Goal: Task Accomplishment & Management: Manage account settings

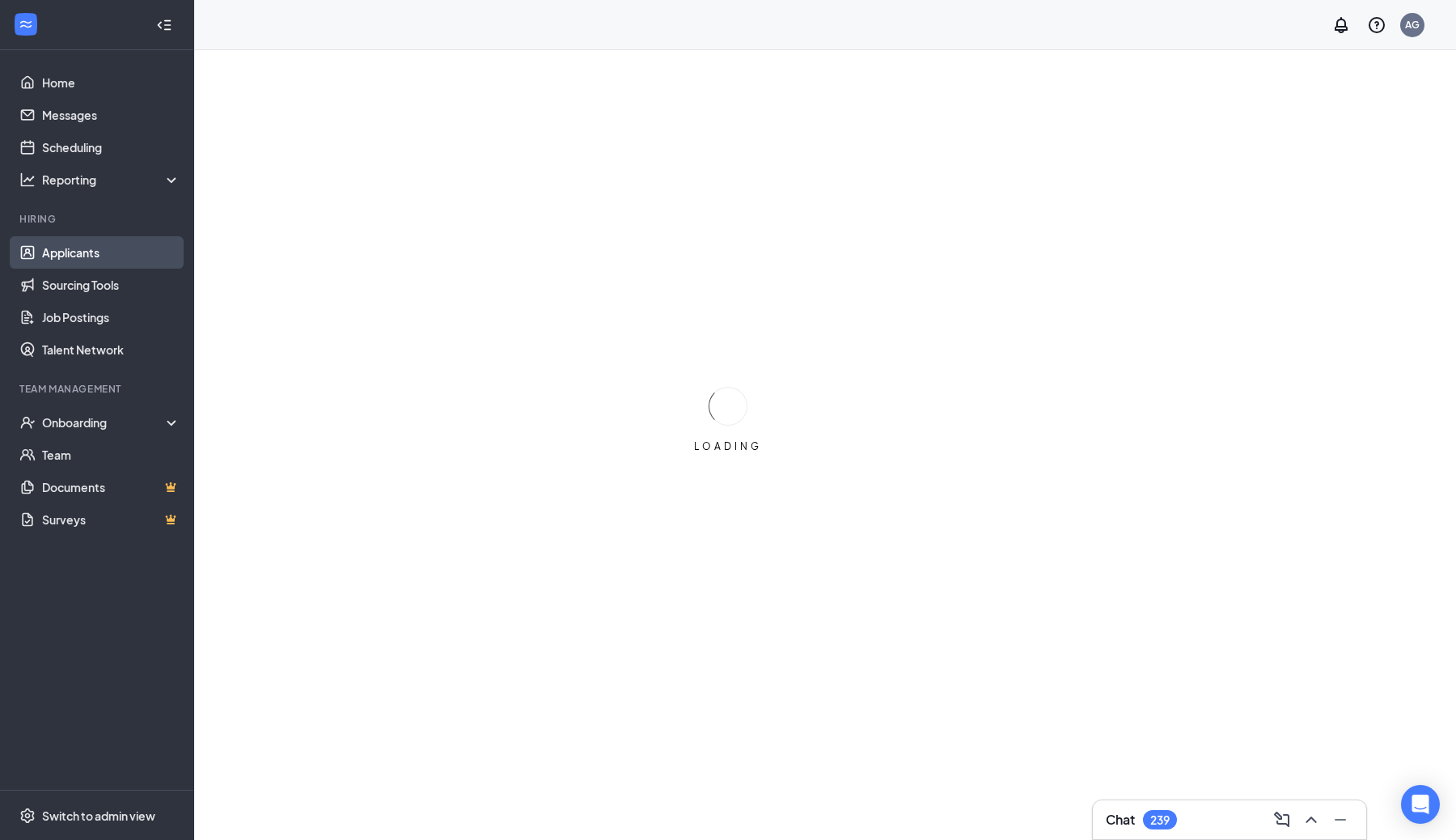
click at [85, 252] on link "Applicants" at bounding box center [112, 253] width 138 height 32
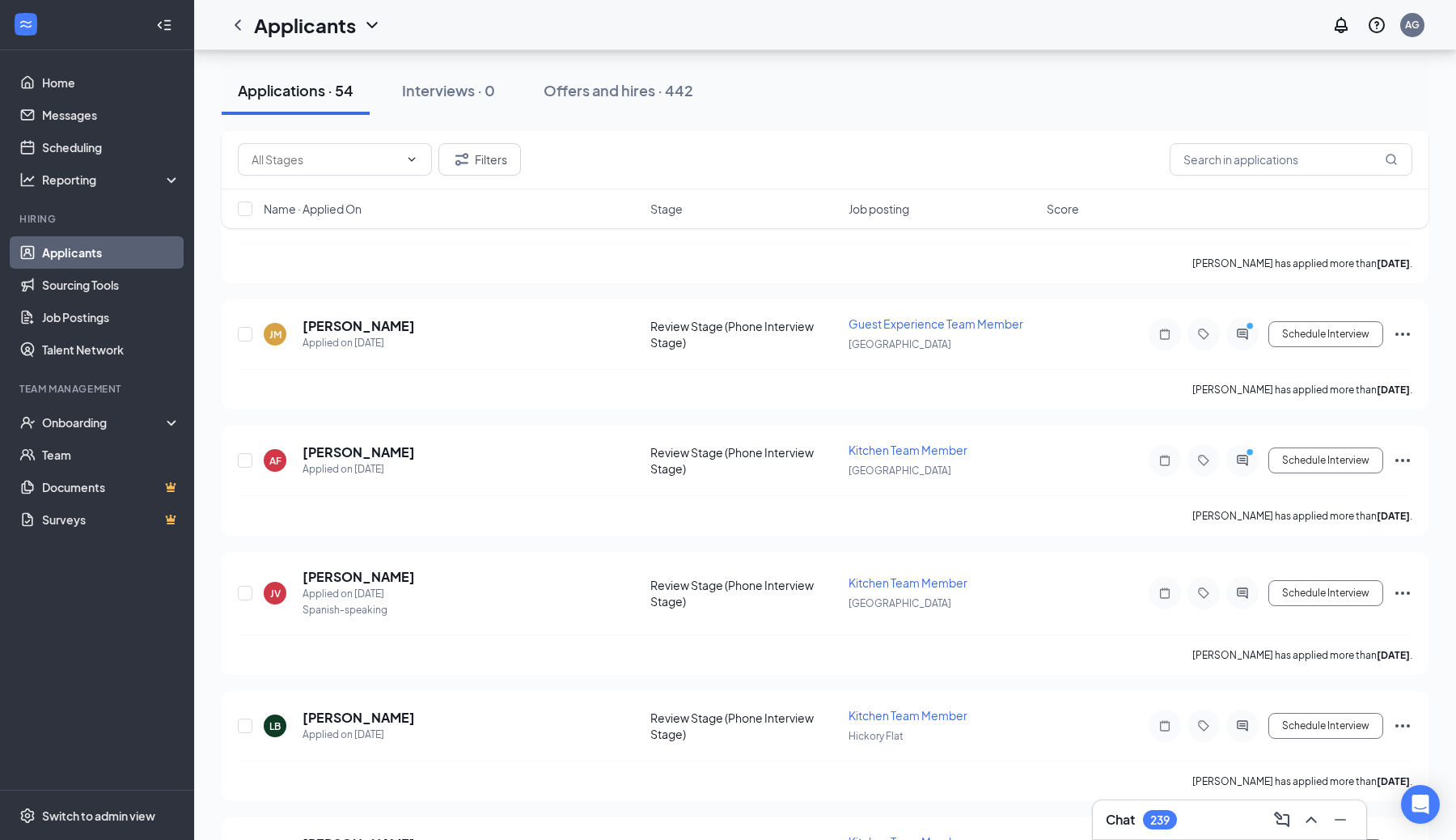
scroll to position [503, 0]
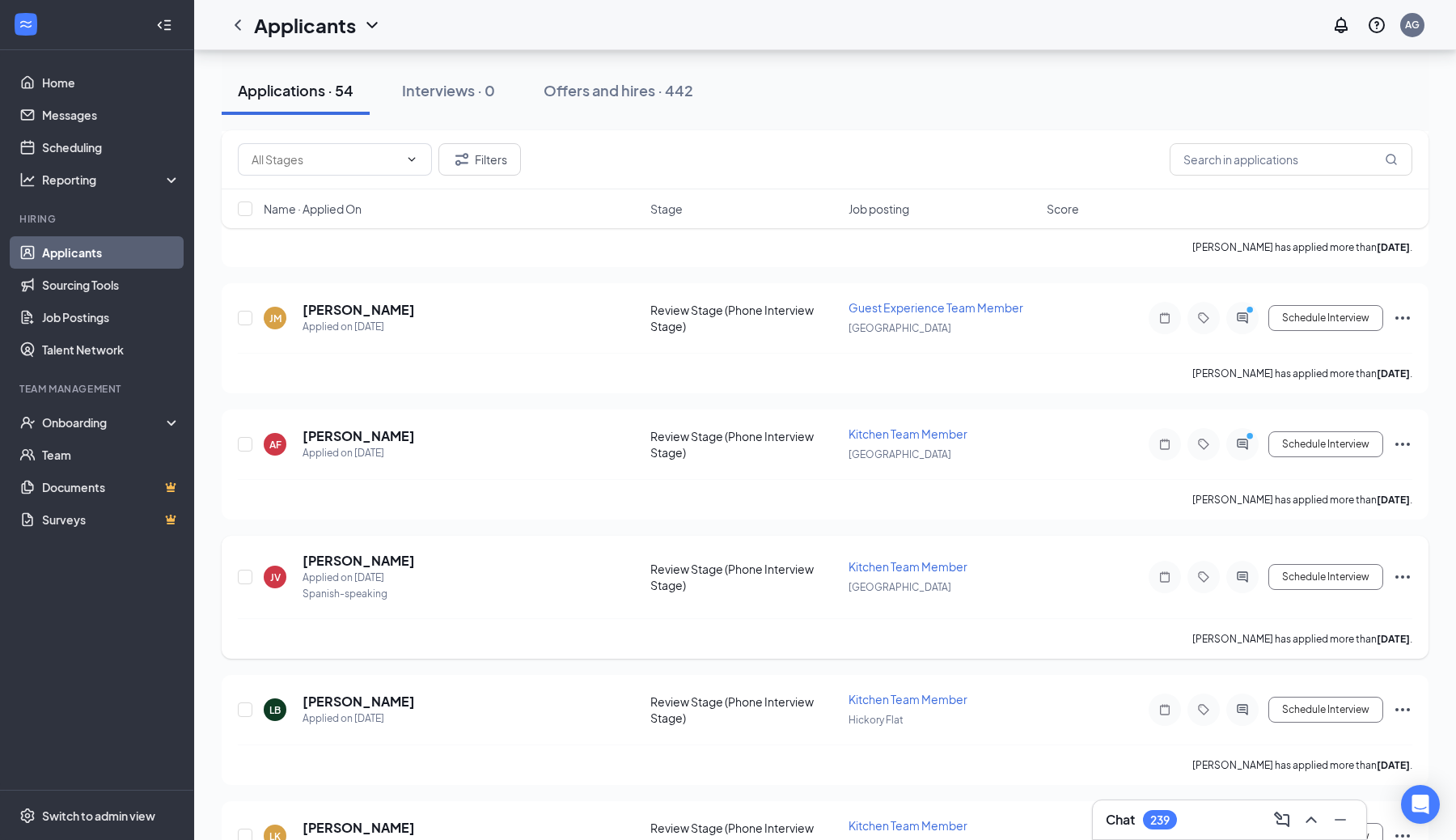
click at [1412, 567] on div "JV [PERSON_NAME] Applied on [DATE] Spanish-speaking Review Stage (Phone Intervi…" at bounding box center [825, 596] width 1207 height 123
click at [1401, 569] on icon "Ellipses" at bounding box center [1403, 577] width 20 height 20
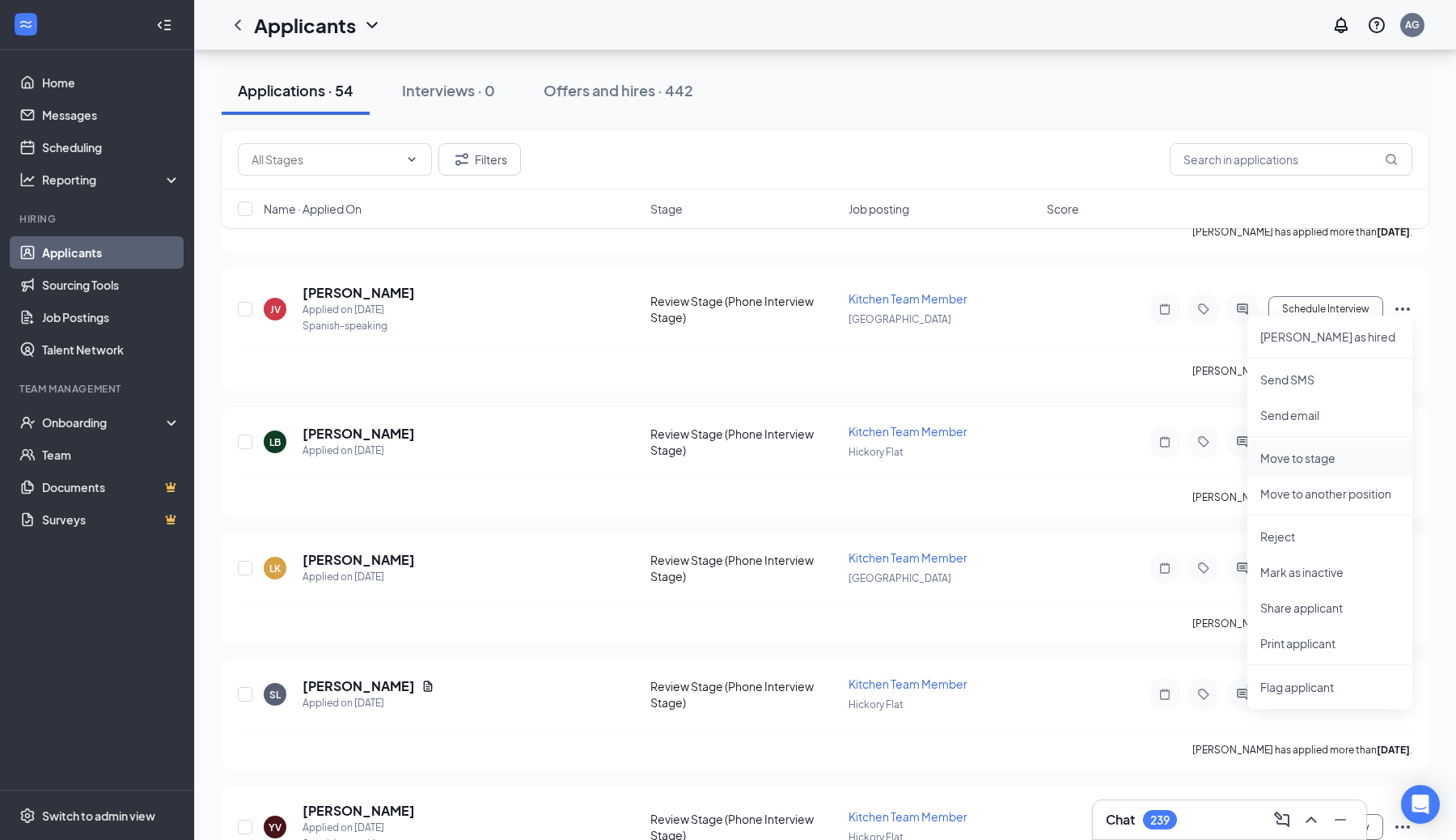
scroll to position [775, 0]
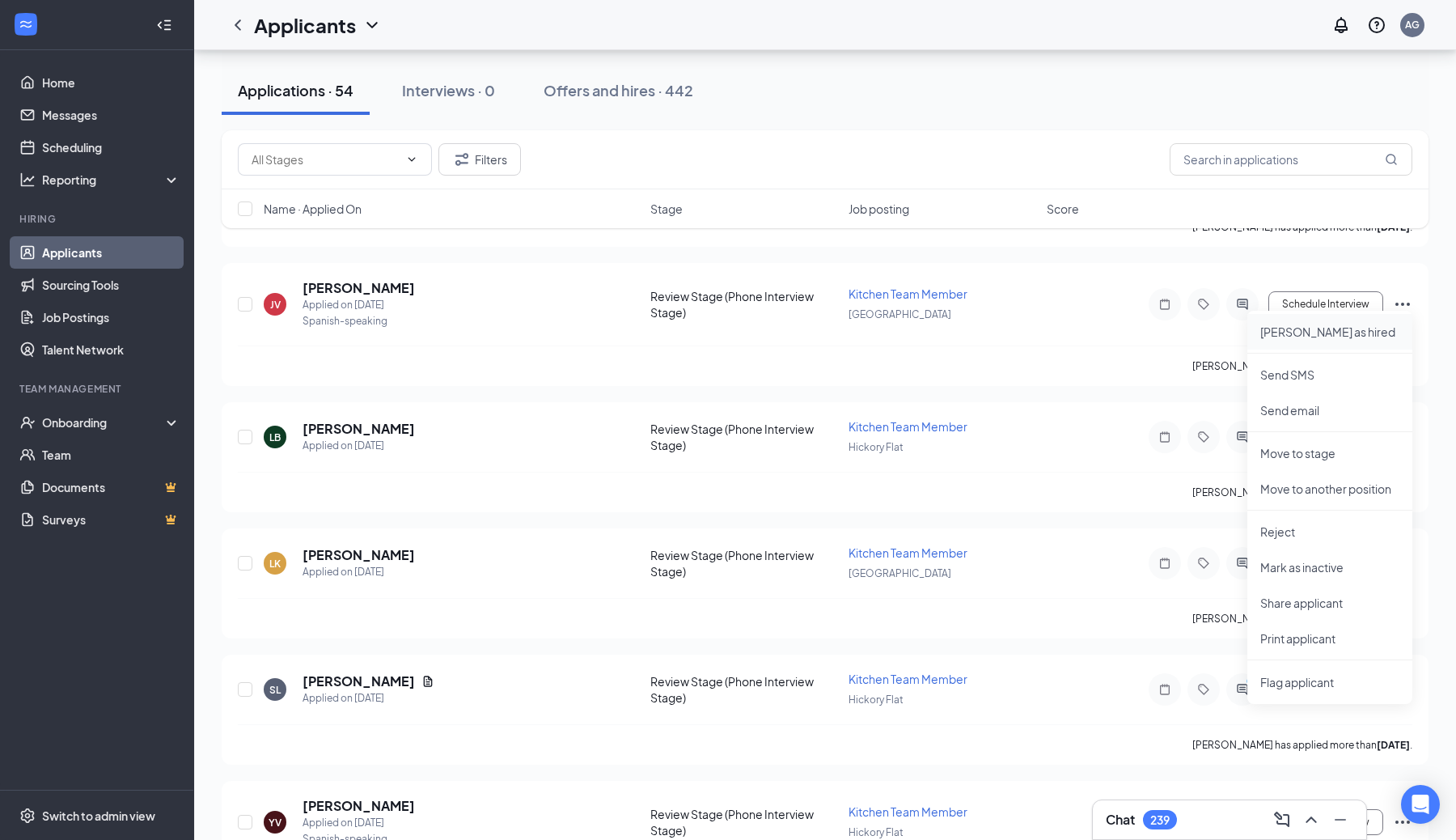
click at [1291, 335] on p "[PERSON_NAME] as hired" at bounding box center [1329, 332] width 139 height 16
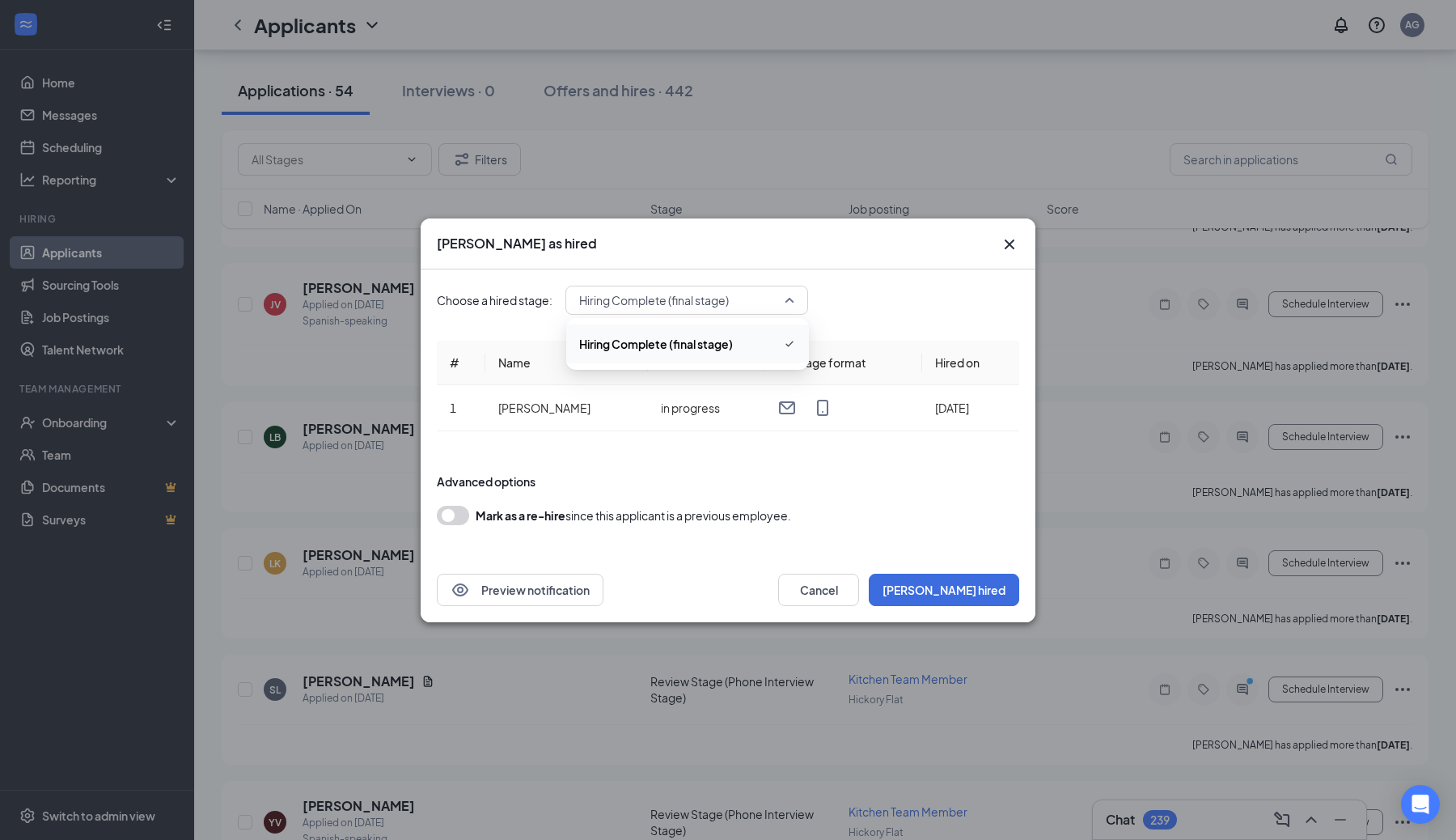
click at [795, 312] on div "Hiring Complete (final stage)" at bounding box center [687, 300] width 243 height 29
click at [881, 306] on div "Choose a hired stage: 3574077 Hiring Complete (final stage) 3574077 Hiring Comp…" at bounding box center [728, 300] width 583 height 29
click at [971, 588] on button "[PERSON_NAME] hired" at bounding box center [943, 590] width 150 height 32
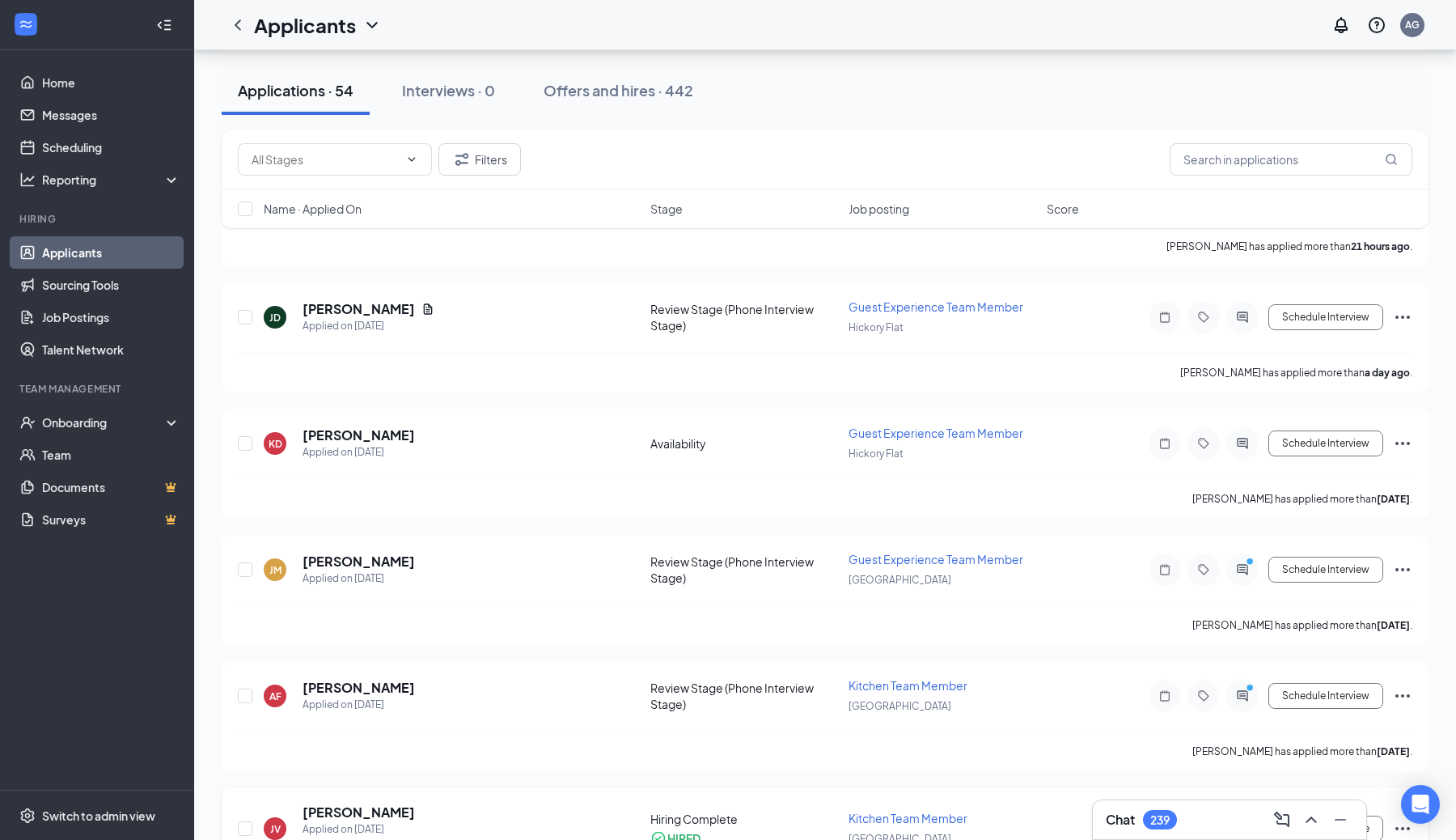
scroll to position [0, 0]
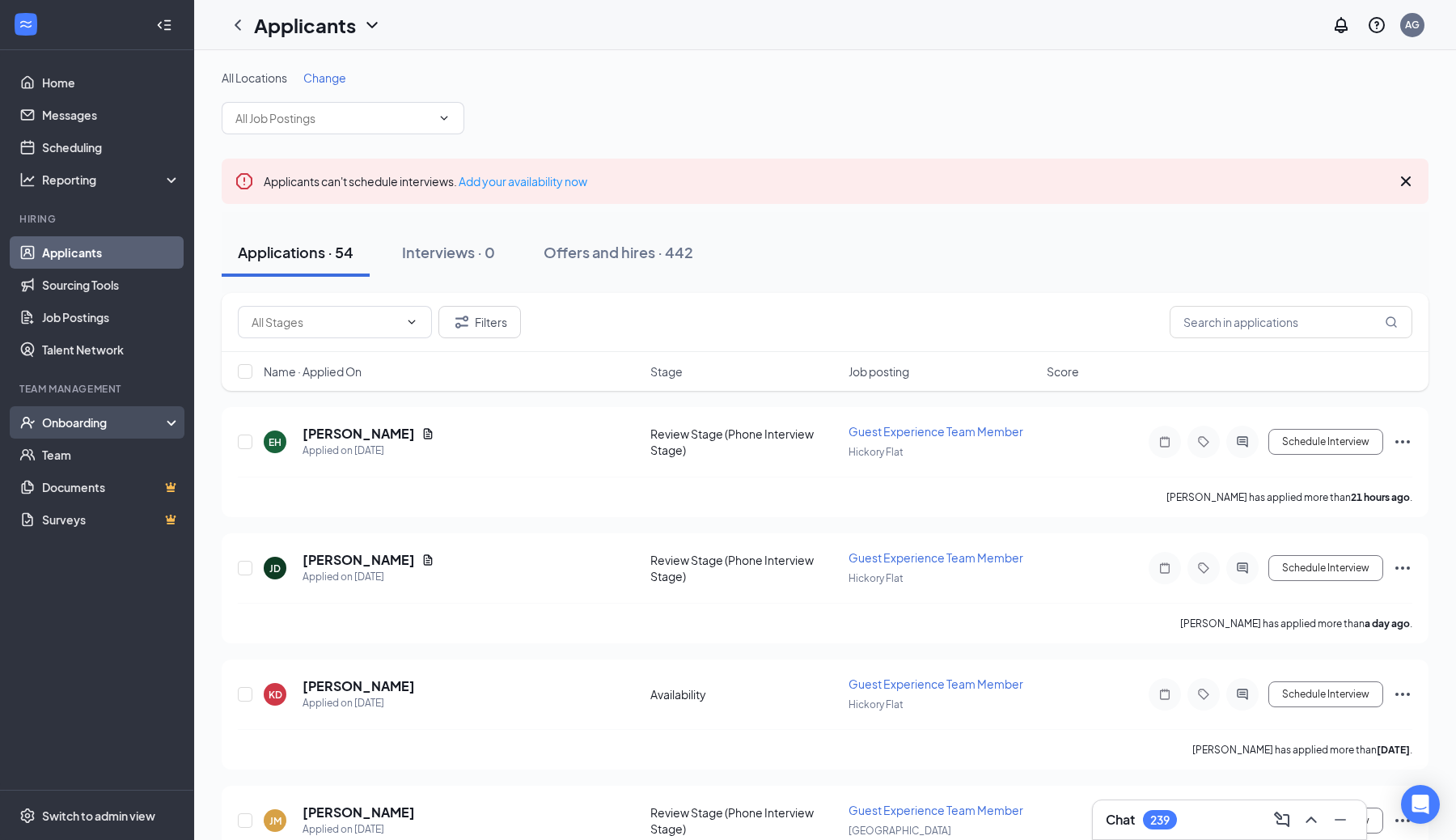
click at [86, 426] on div "Onboarding" at bounding box center [104, 423] width 125 height 16
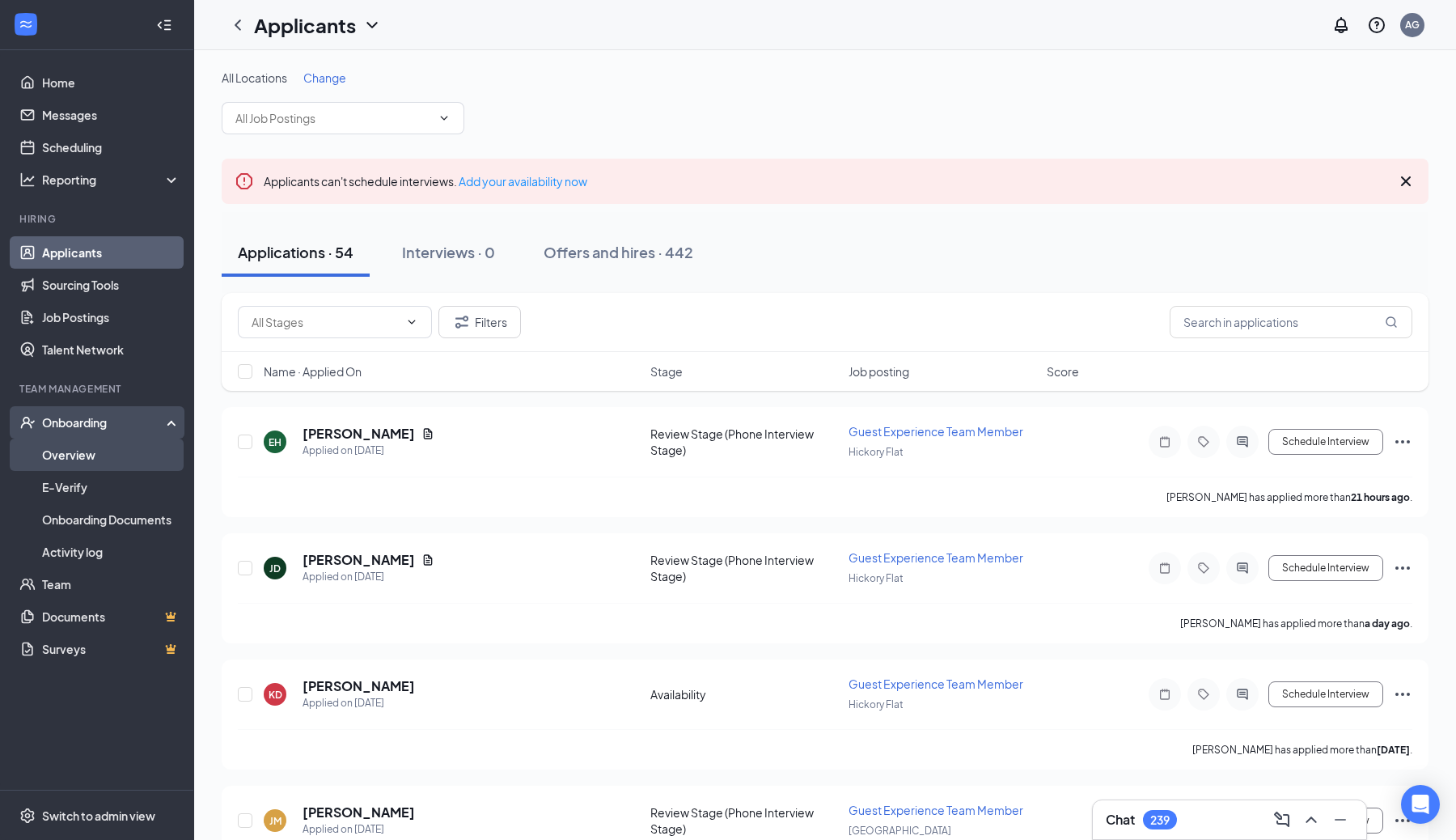
click at [85, 454] on link "Overview" at bounding box center [112, 455] width 138 height 32
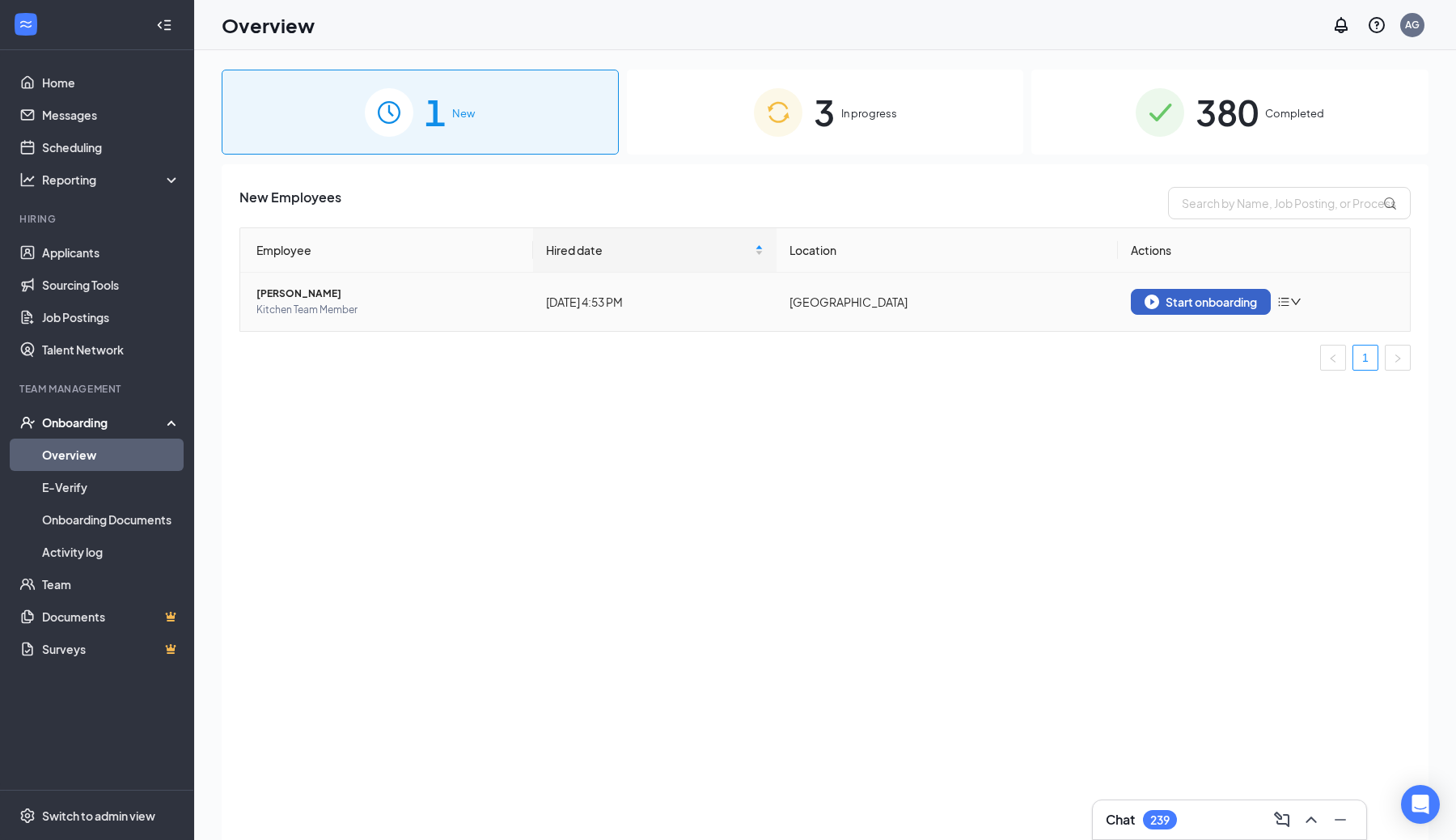
click at [1192, 303] on div "Start onboarding" at bounding box center [1201, 301] width 112 height 14
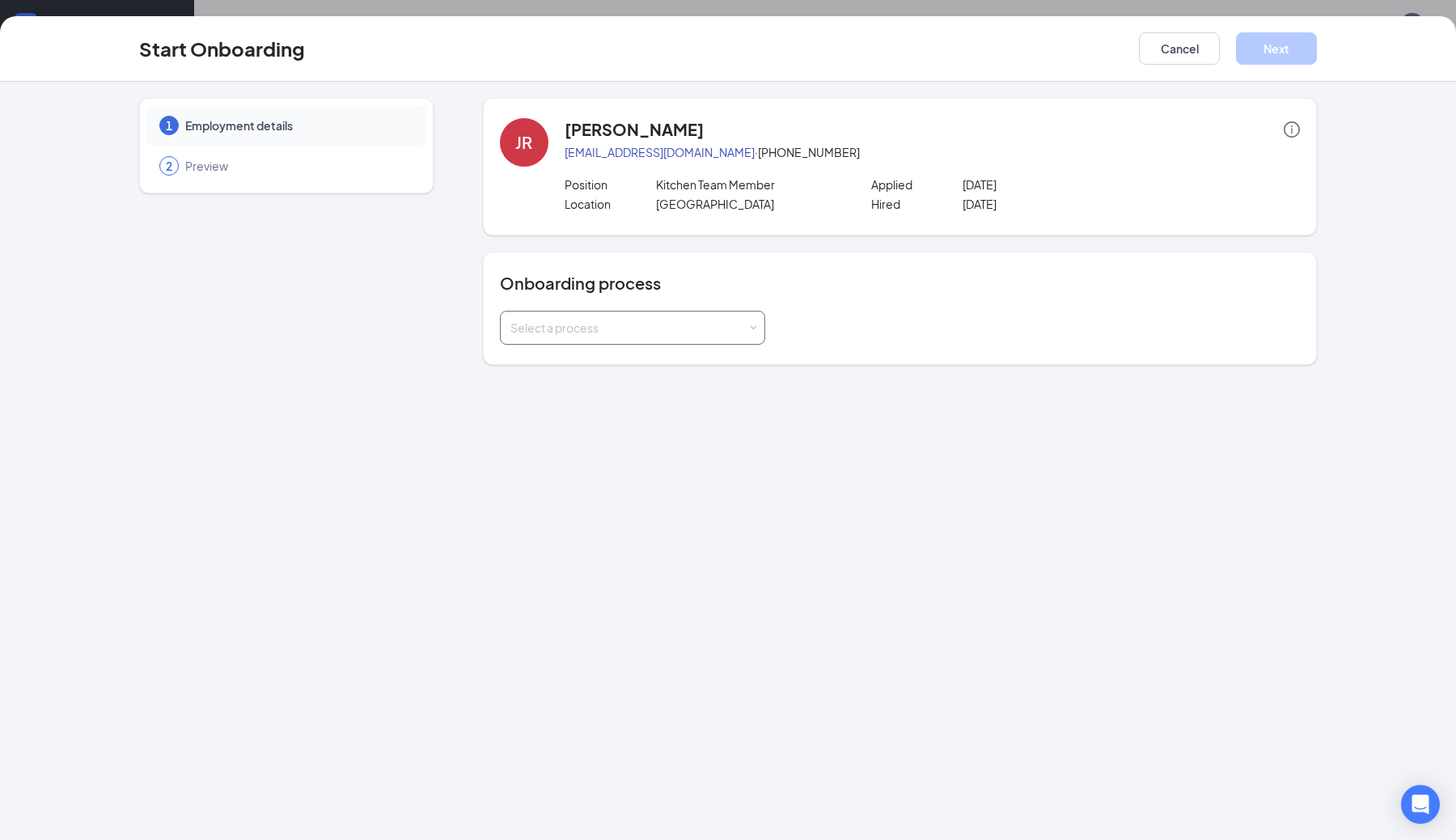
click at [740, 324] on div "Select a process" at bounding box center [630, 327] width 237 height 16
click at [656, 371] on li "New Hire Onboarding" at bounding box center [631, 362] width 265 height 29
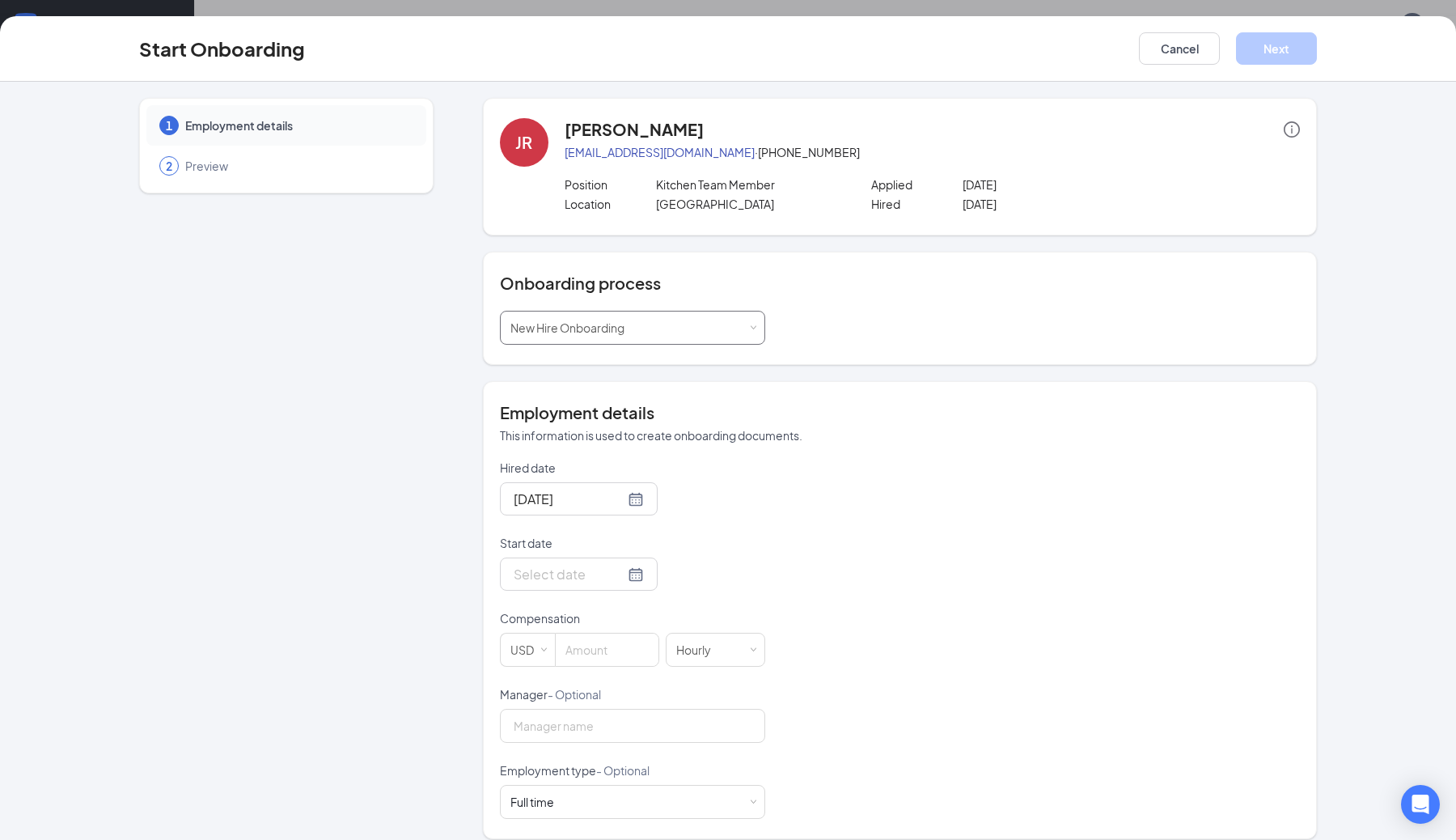
scroll to position [15, 0]
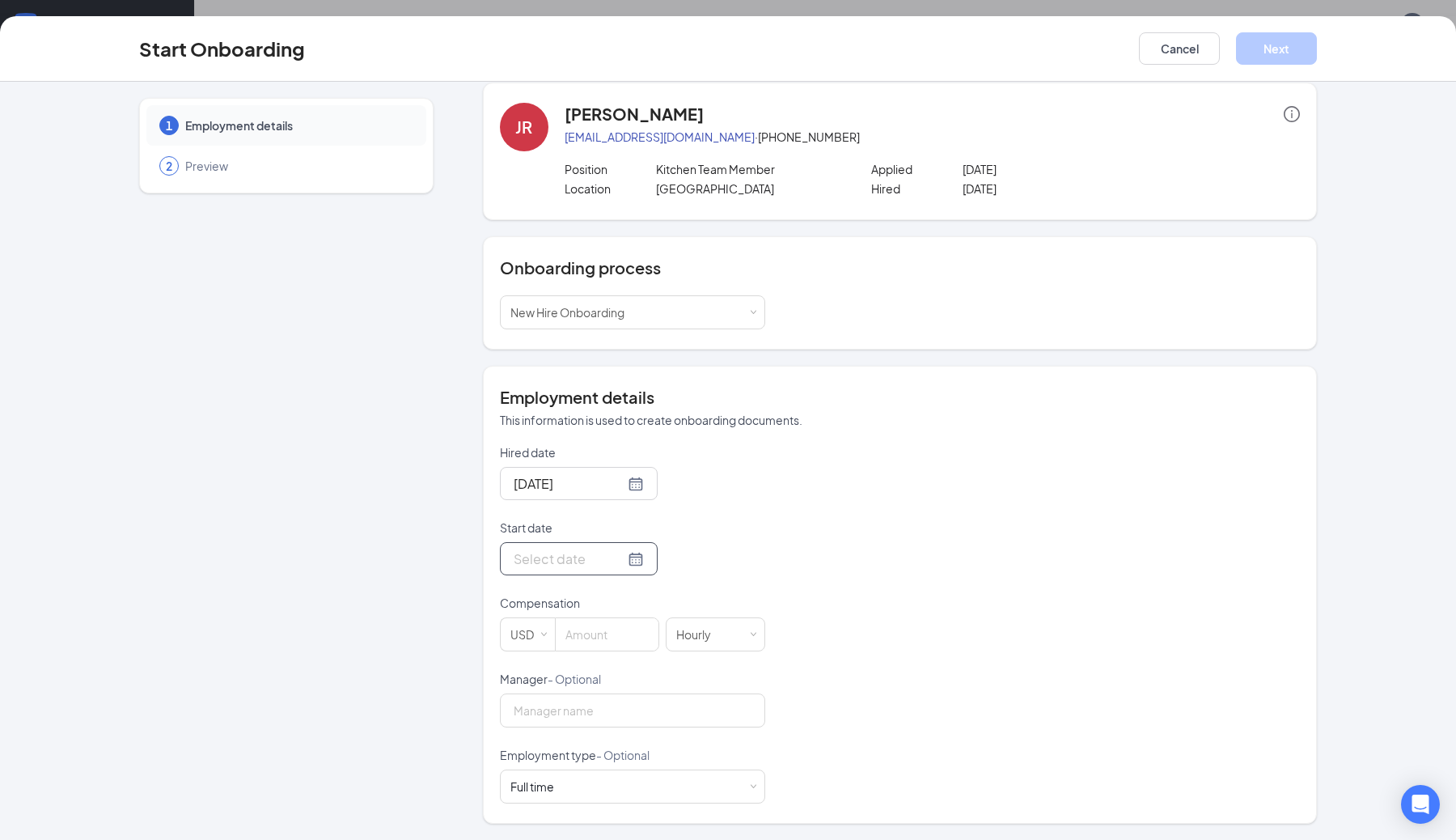
click at [613, 561] on div at bounding box center [578, 559] width 130 height 20
type input "[DATE]"
click at [557, 782] on div "1" at bounding box center [553, 776] width 20 height 20
click at [612, 628] on input at bounding box center [607, 634] width 103 height 32
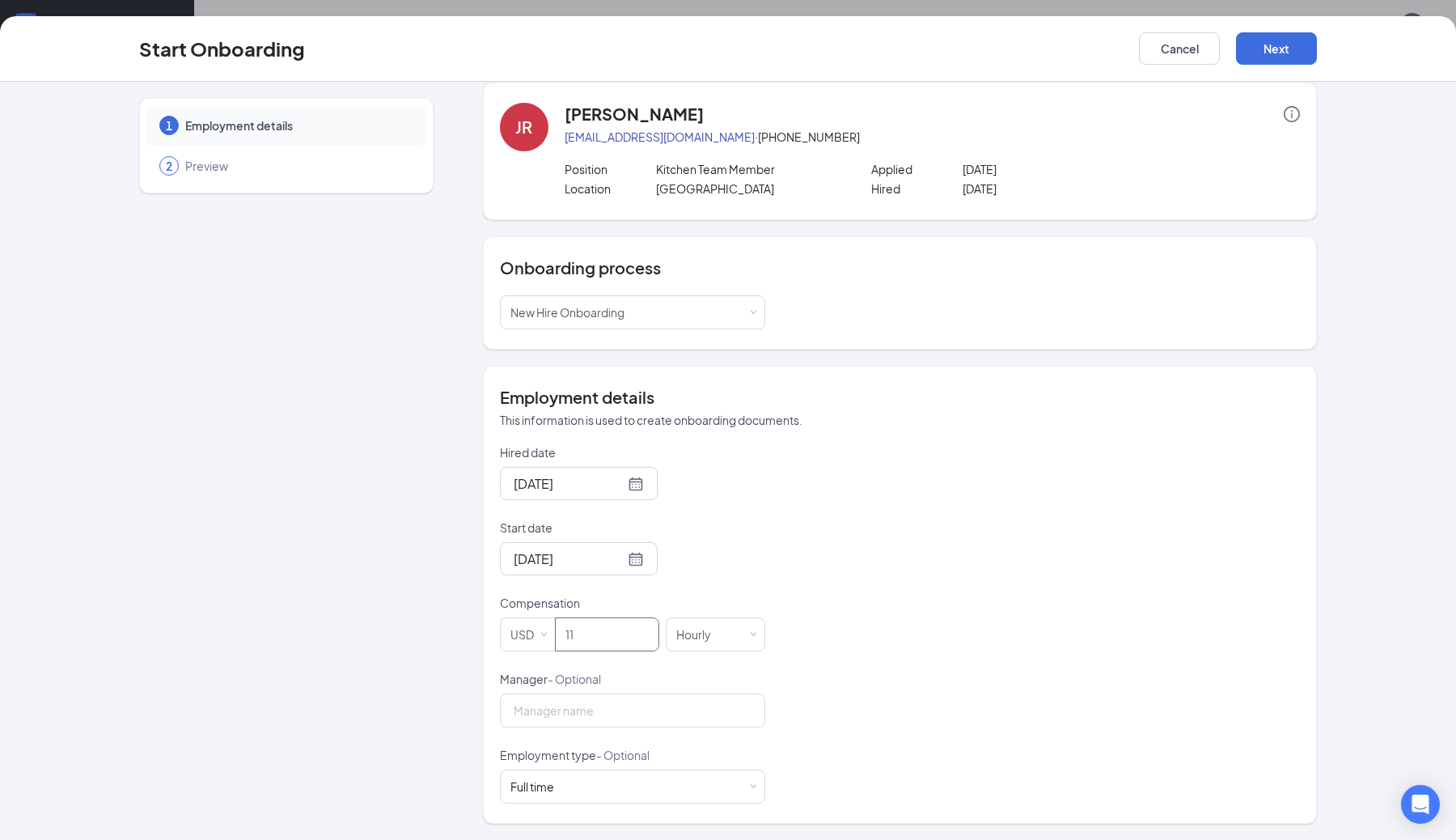
type input "11"
click at [857, 550] on div "Hired date [DATE] Start date [DATE] [DATE] Su Mo Tu We Th Fr Sa 31 1 2 3 4 5 6 …" at bounding box center [900, 623] width 800 height 359
click at [637, 708] on input "Manager - Optional" at bounding box center [632, 710] width 265 height 34
type input "T"
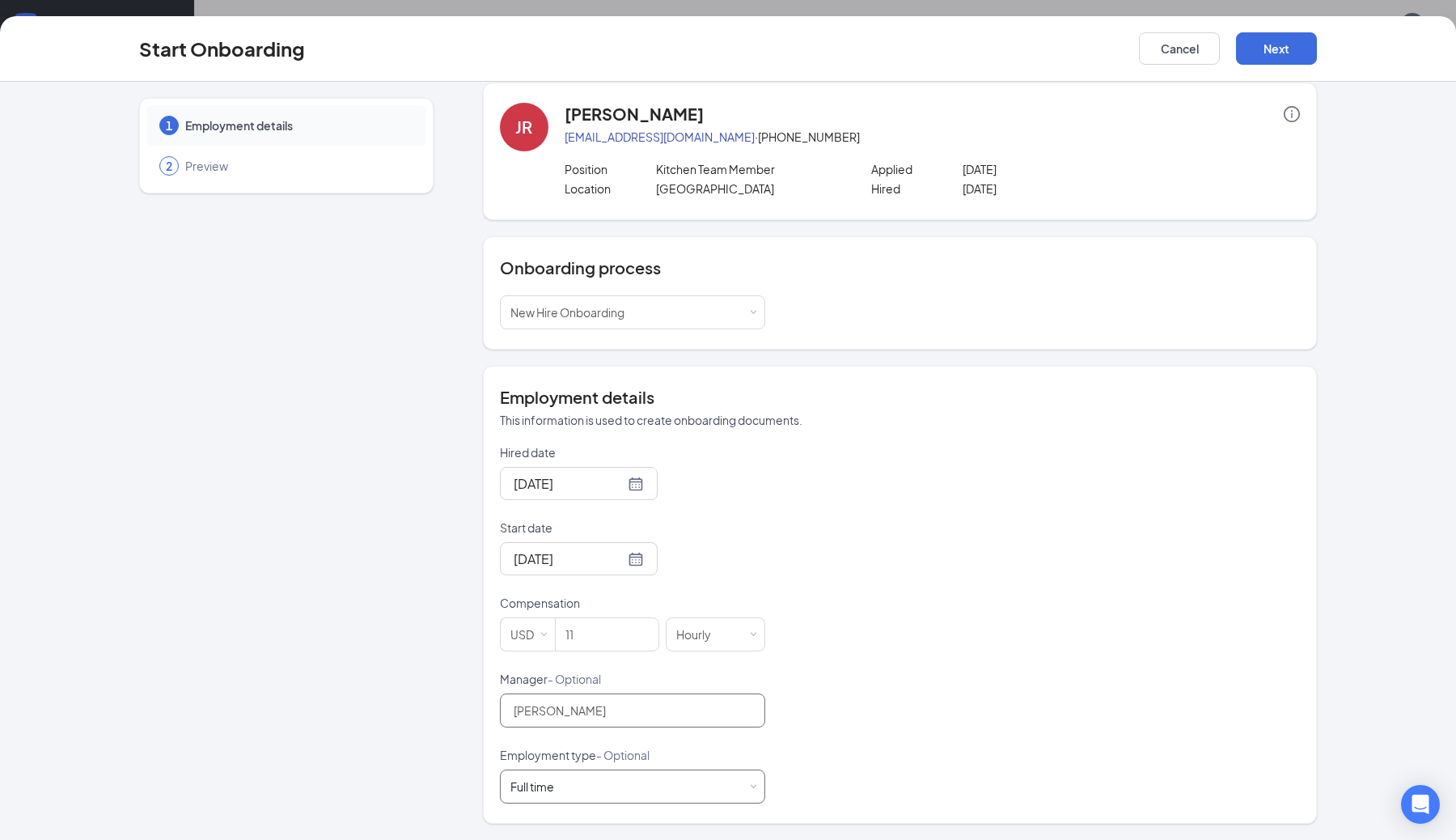
type input "[PERSON_NAME]"
click at [760, 792] on div "Full time Works 30+ hours per week and is reasonably expected to work" at bounding box center [632, 786] width 265 height 34
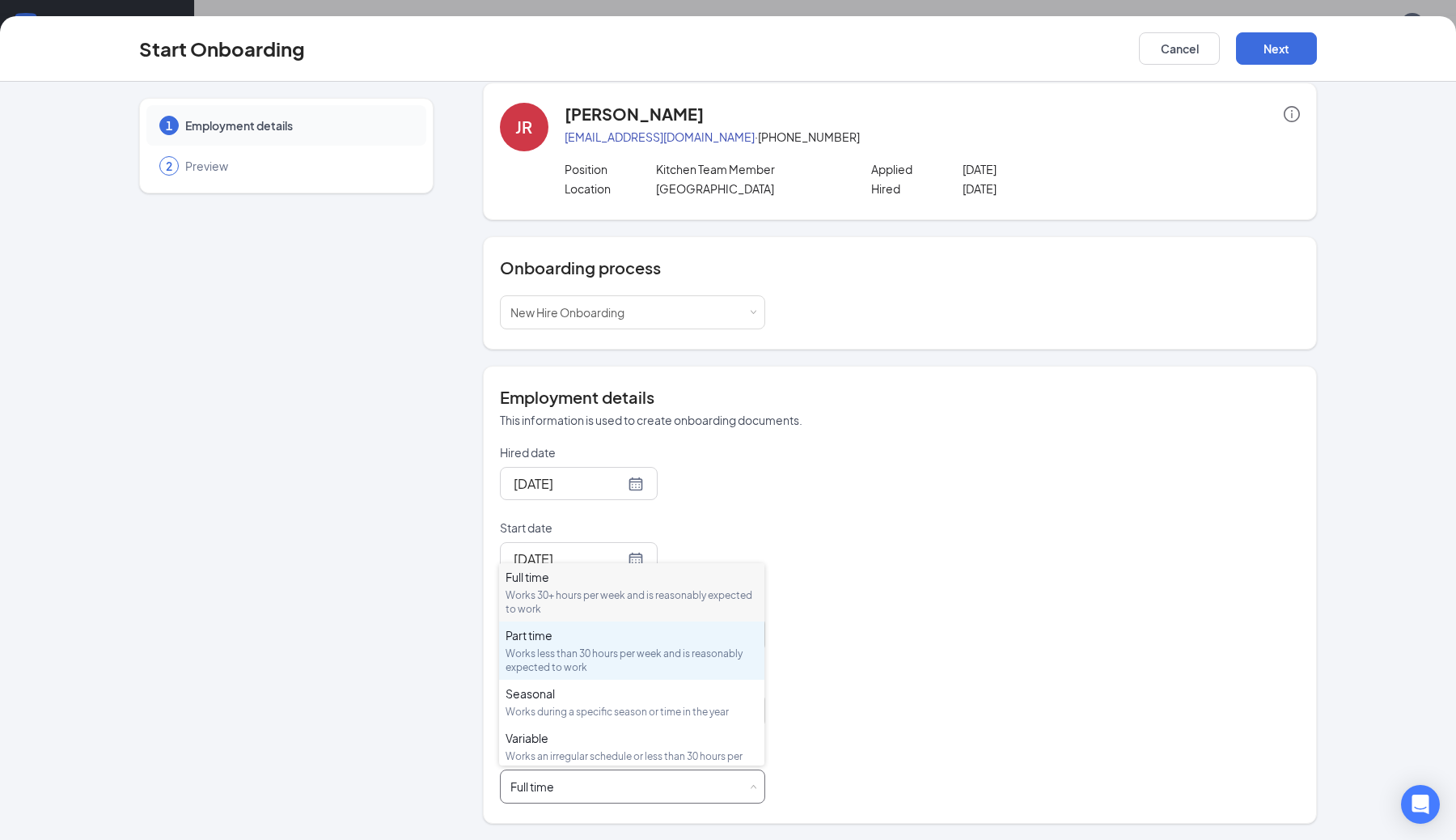
click at [595, 652] on div "Works less than 30 hours per week and is reasonably expected to work" at bounding box center [631, 660] width 253 height 28
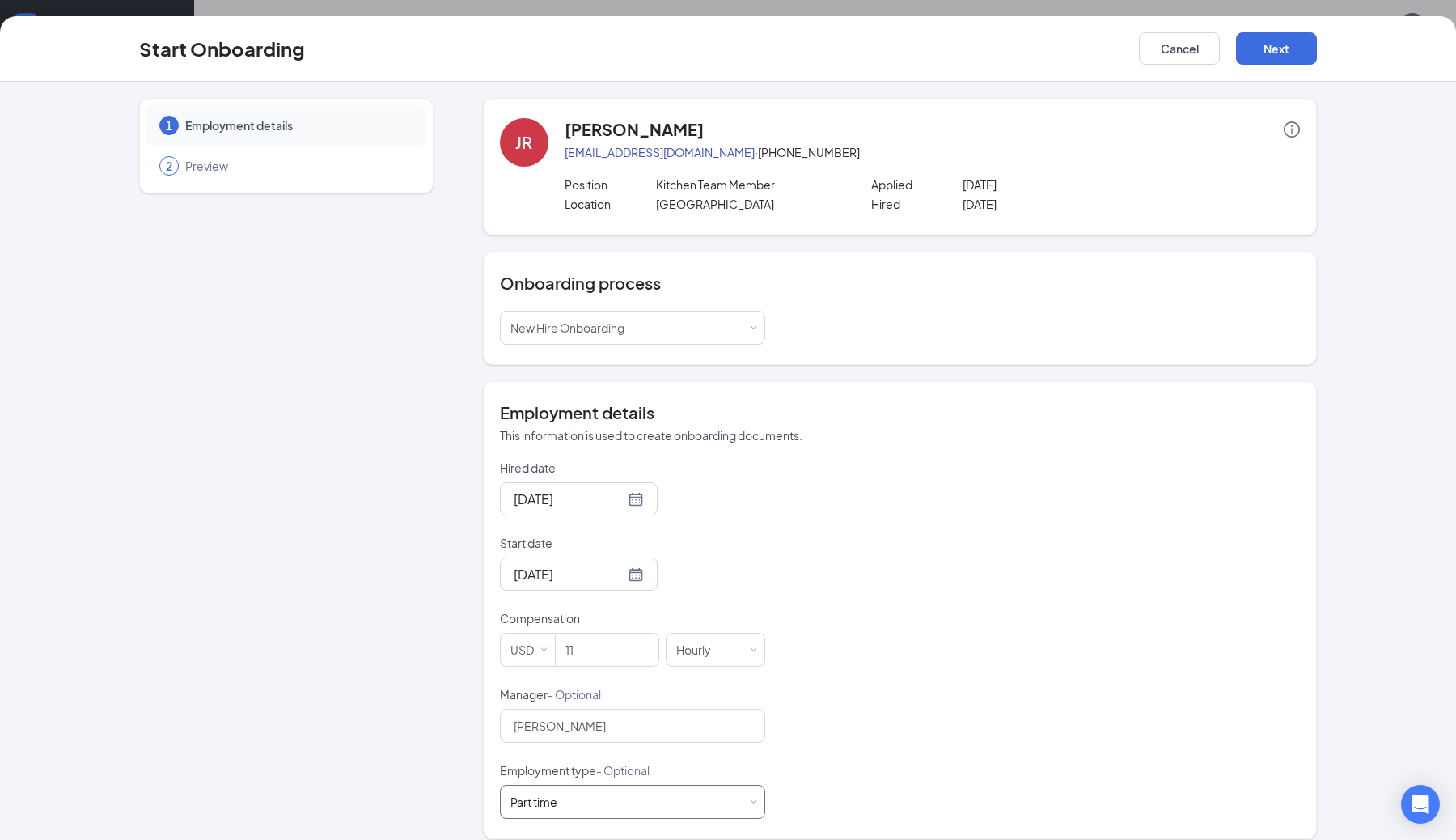
scroll to position [0, 0]
click at [1260, 55] on button "Next" at bounding box center [1276, 49] width 81 height 32
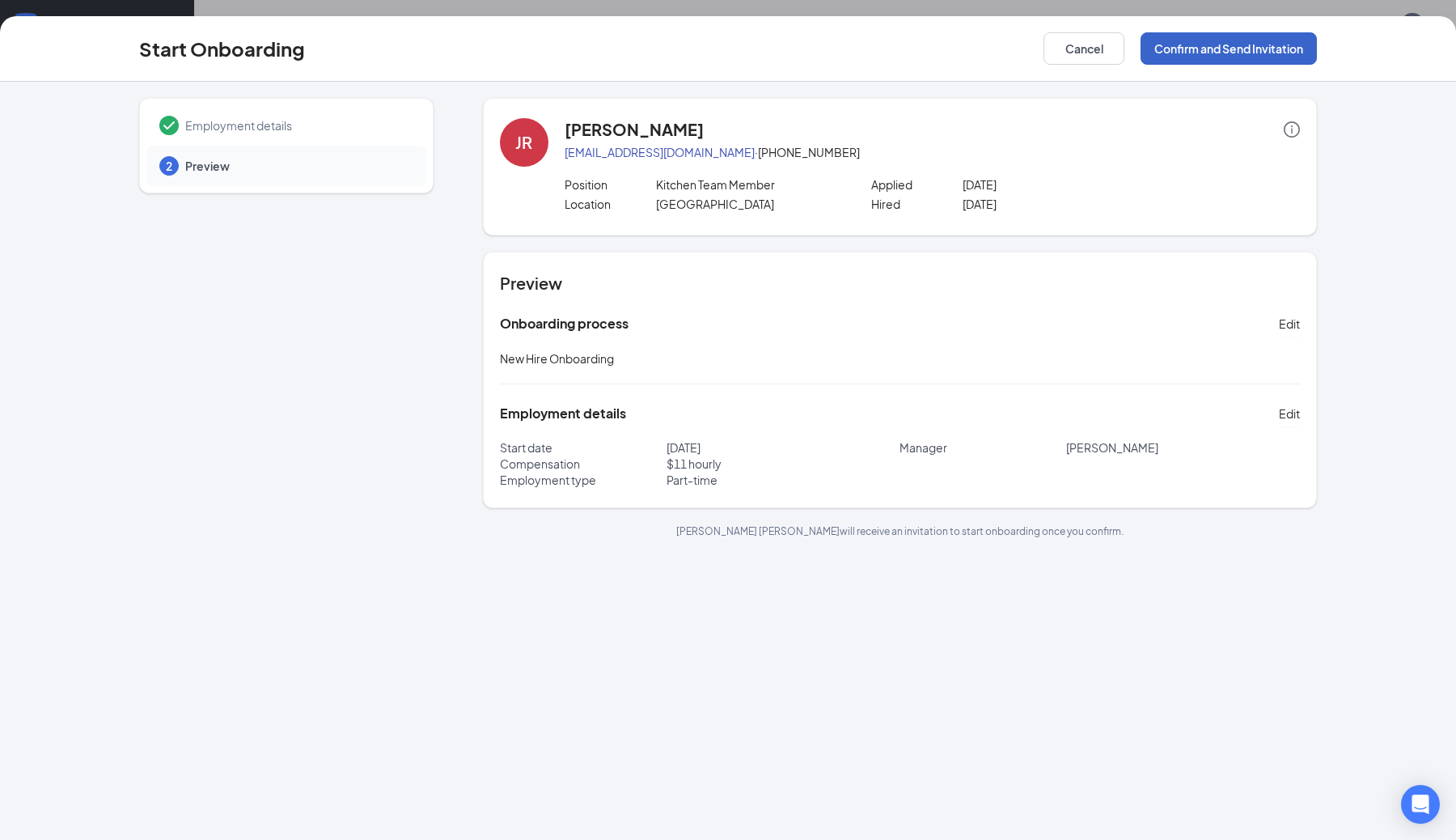
click at [1202, 44] on button "Confirm and Send Invitation" at bounding box center [1228, 49] width 176 height 32
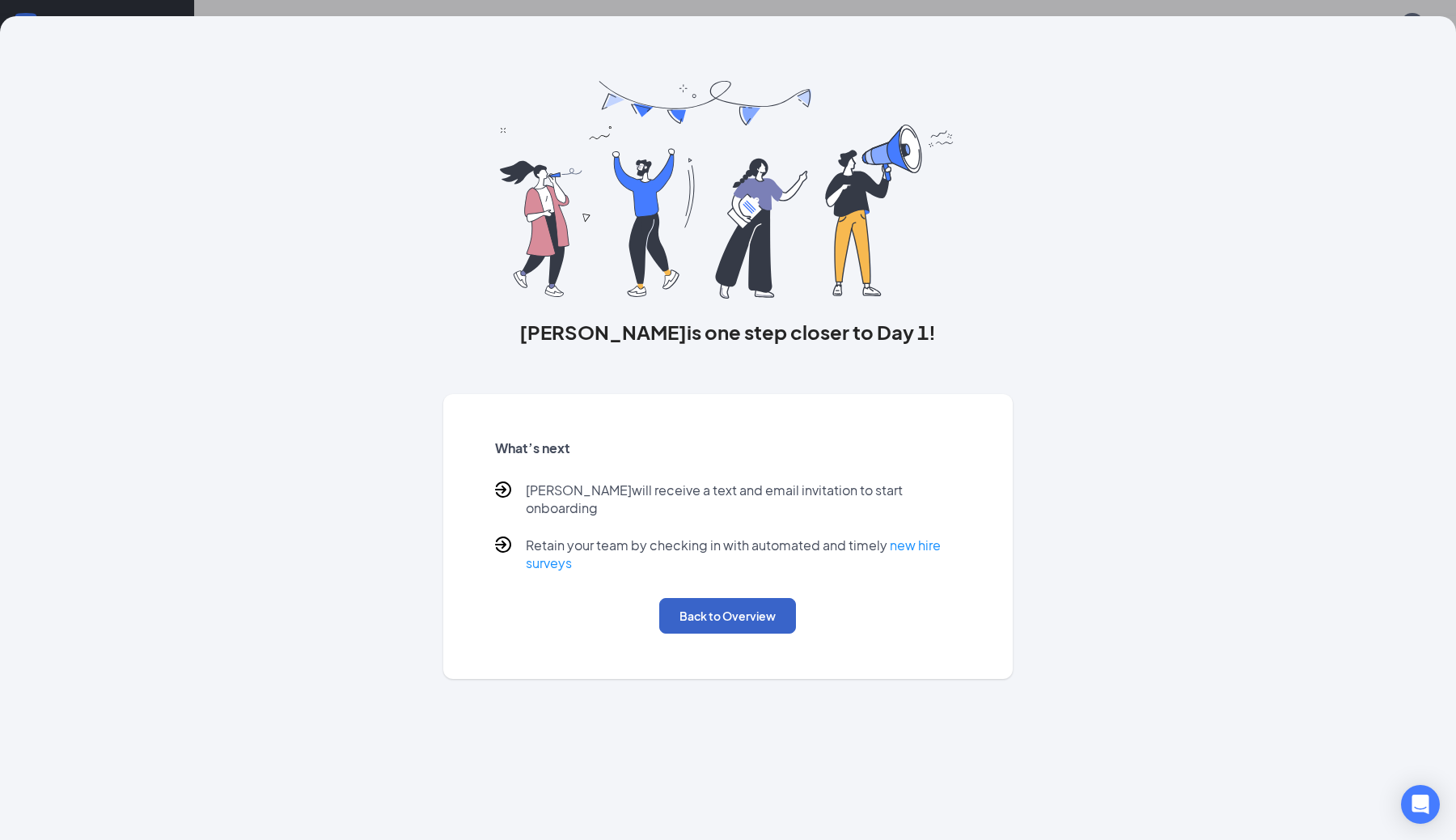
click at [688, 598] on button "Back to Overview" at bounding box center [728, 616] width 137 height 36
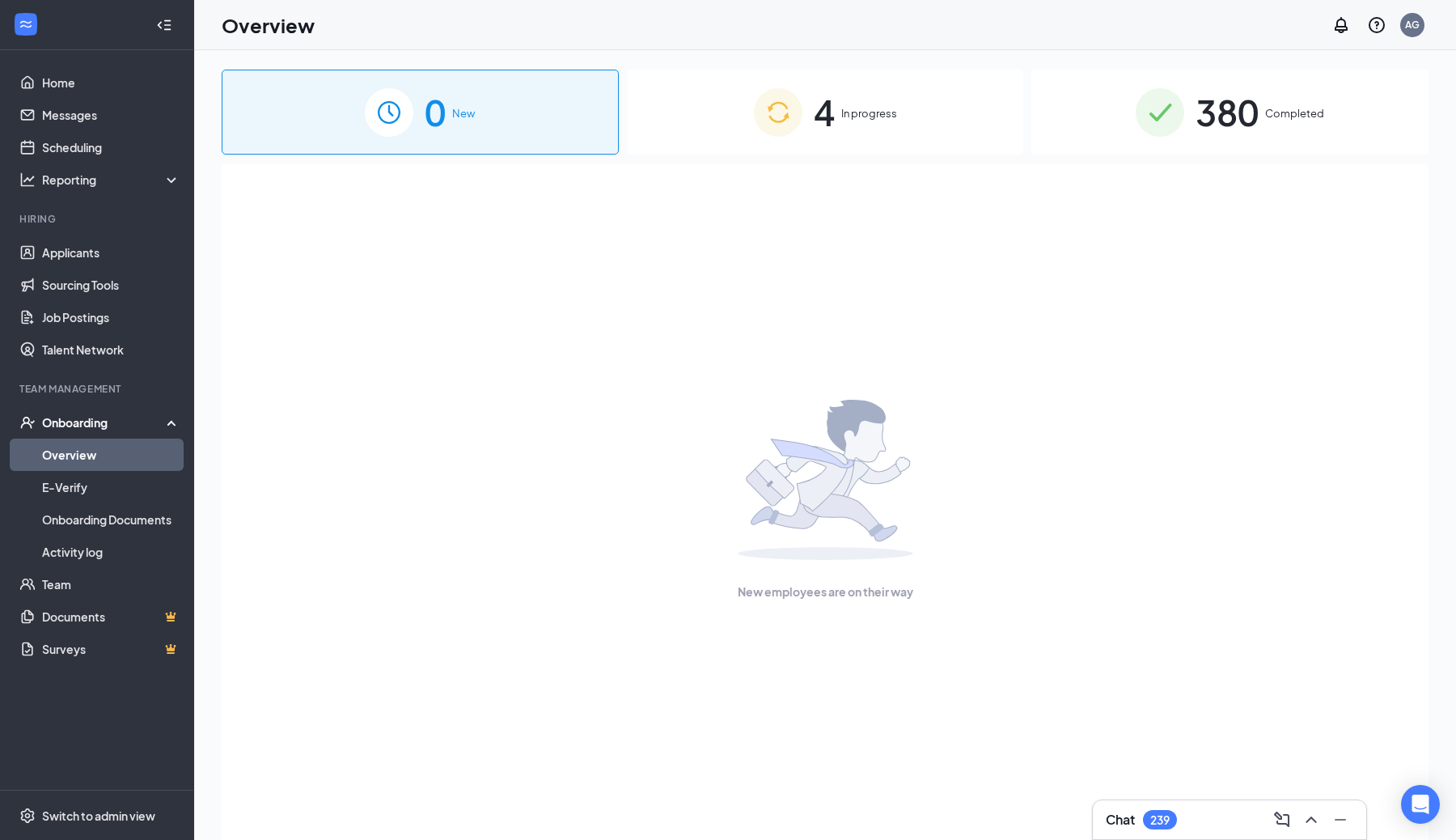
click at [880, 113] on span "In progress" at bounding box center [869, 113] width 56 height 16
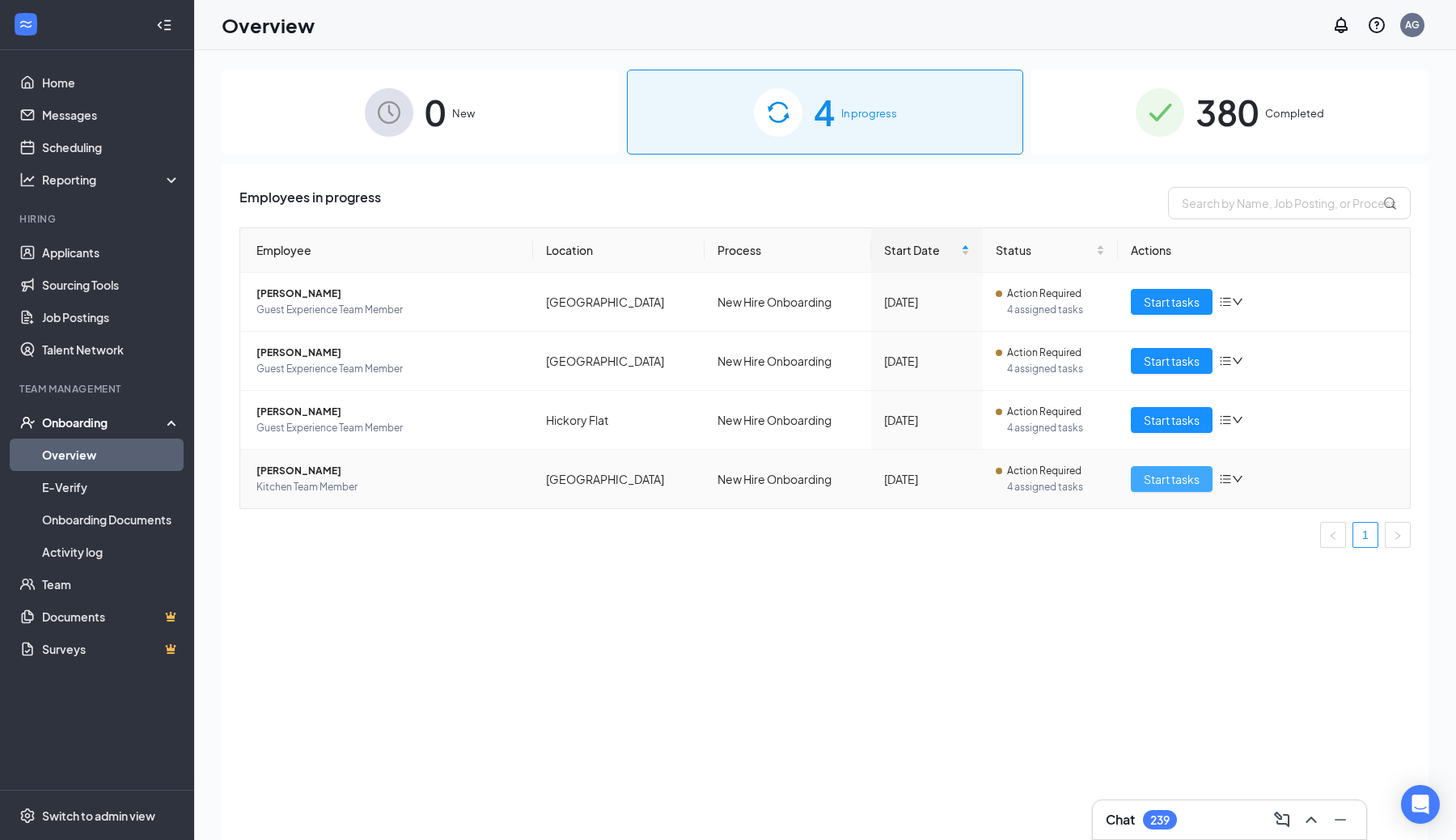
click at [1186, 480] on span "Start tasks" at bounding box center [1172, 479] width 56 height 18
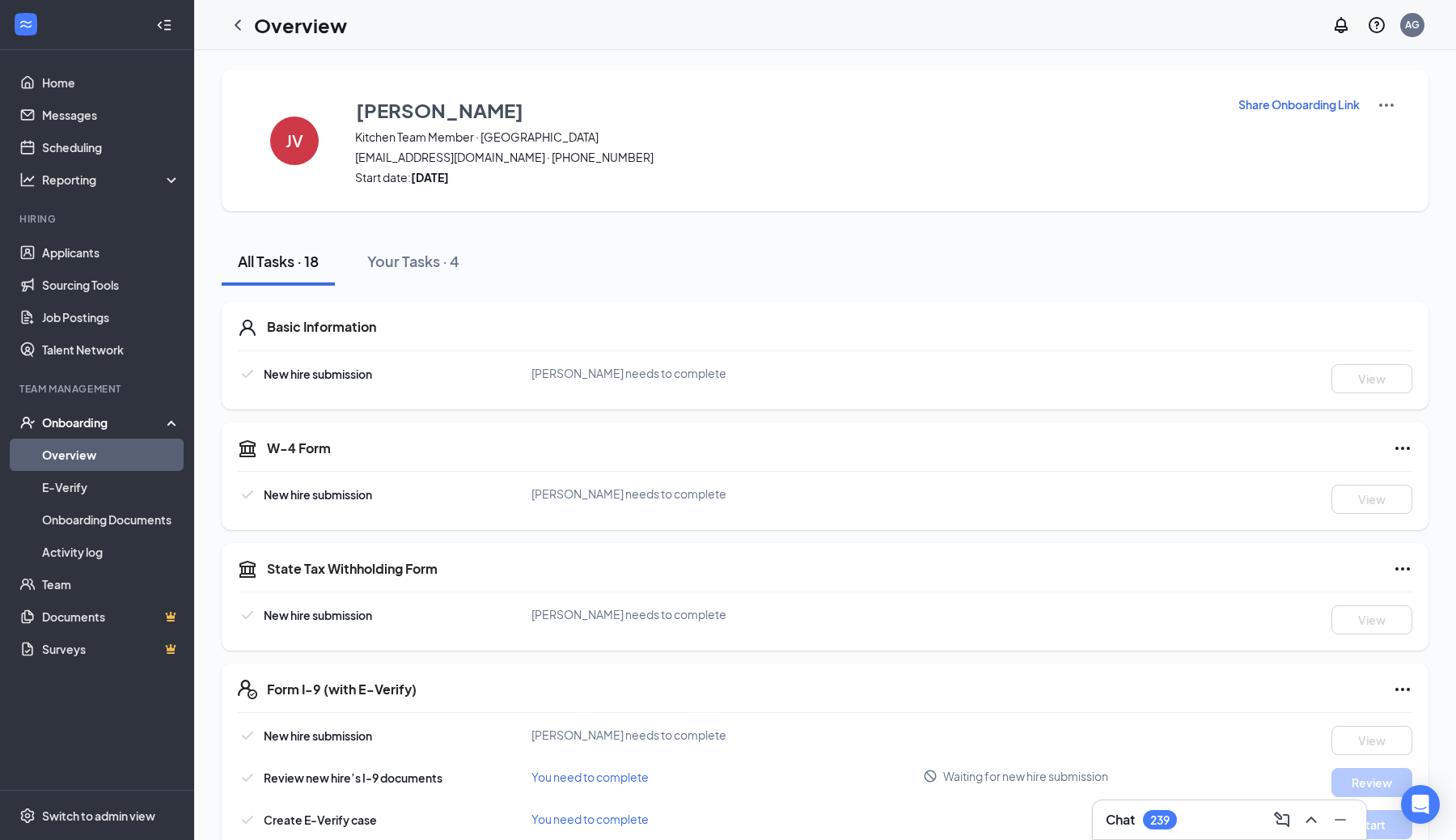
click at [1315, 102] on p "Share Onboarding Link" at bounding box center [1299, 104] width 121 height 16
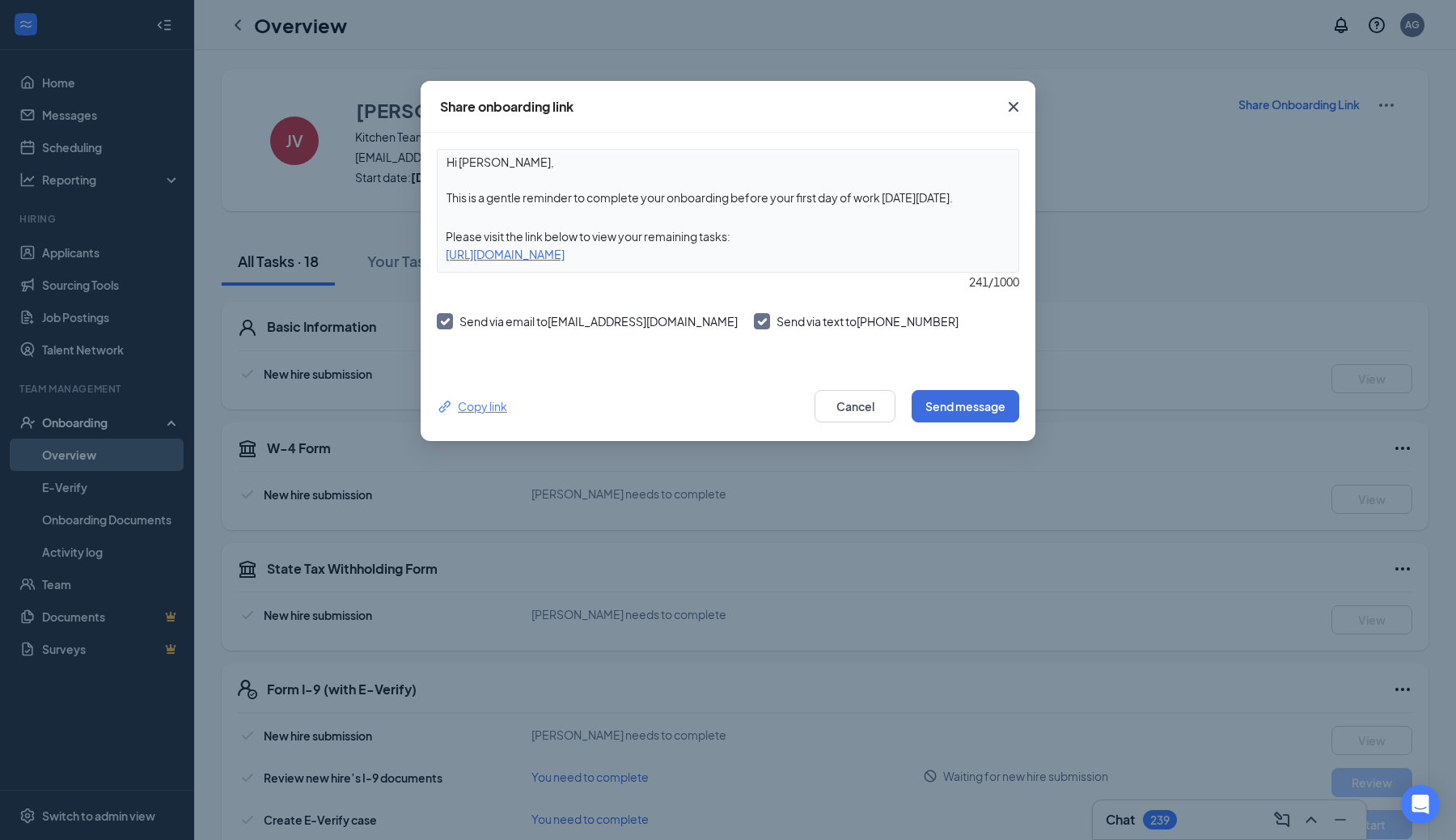
click at [487, 407] on div "Copy link" at bounding box center [472, 407] width 70 height 18
click at [1013, 103] on icon "Cross" at bounding box center [1014, 107] width 20 height 20
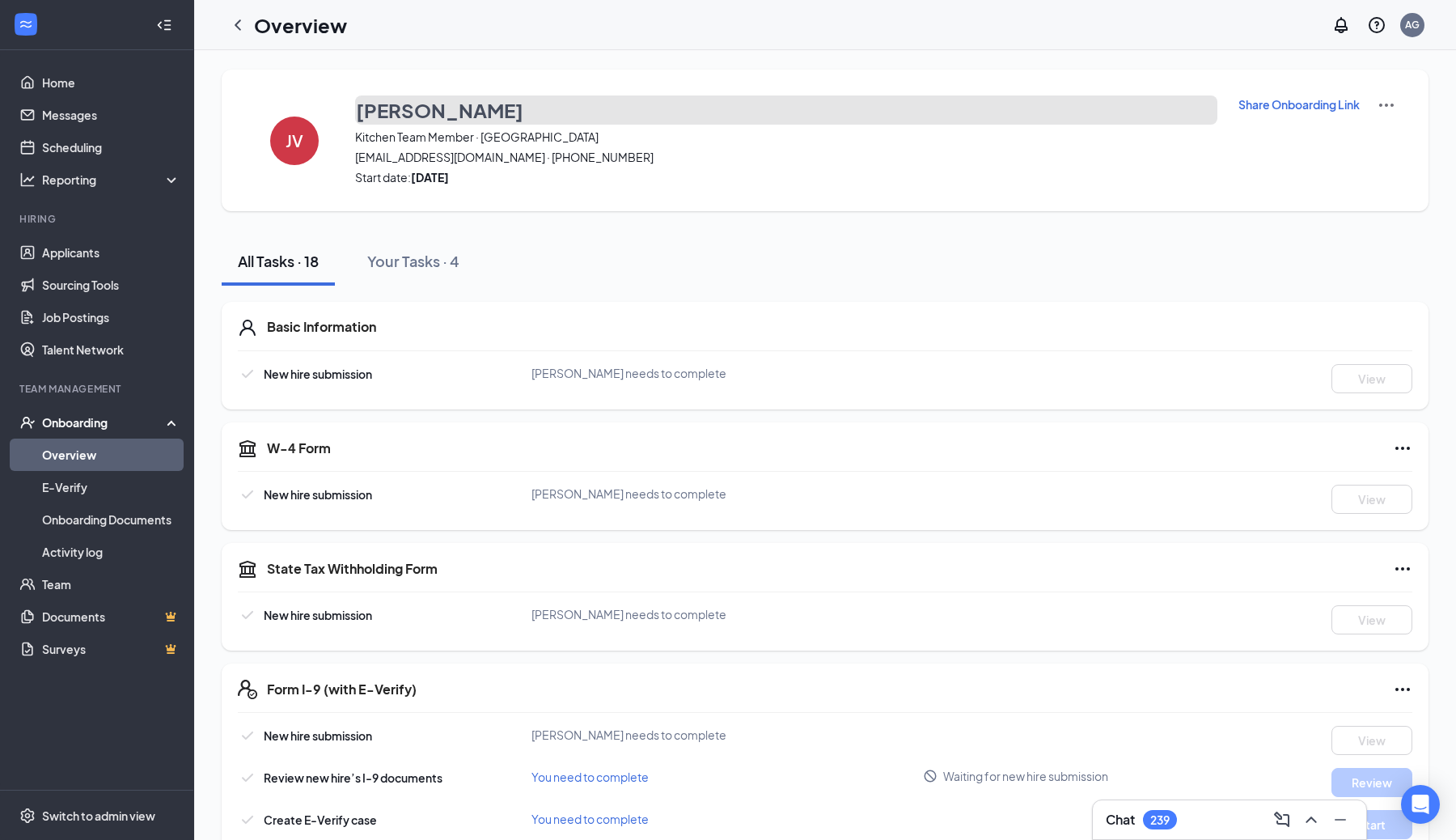
click at [439, 115] on h3 "[PERSON_NAME]" at bounding box center [440, 110] width 167 height 28
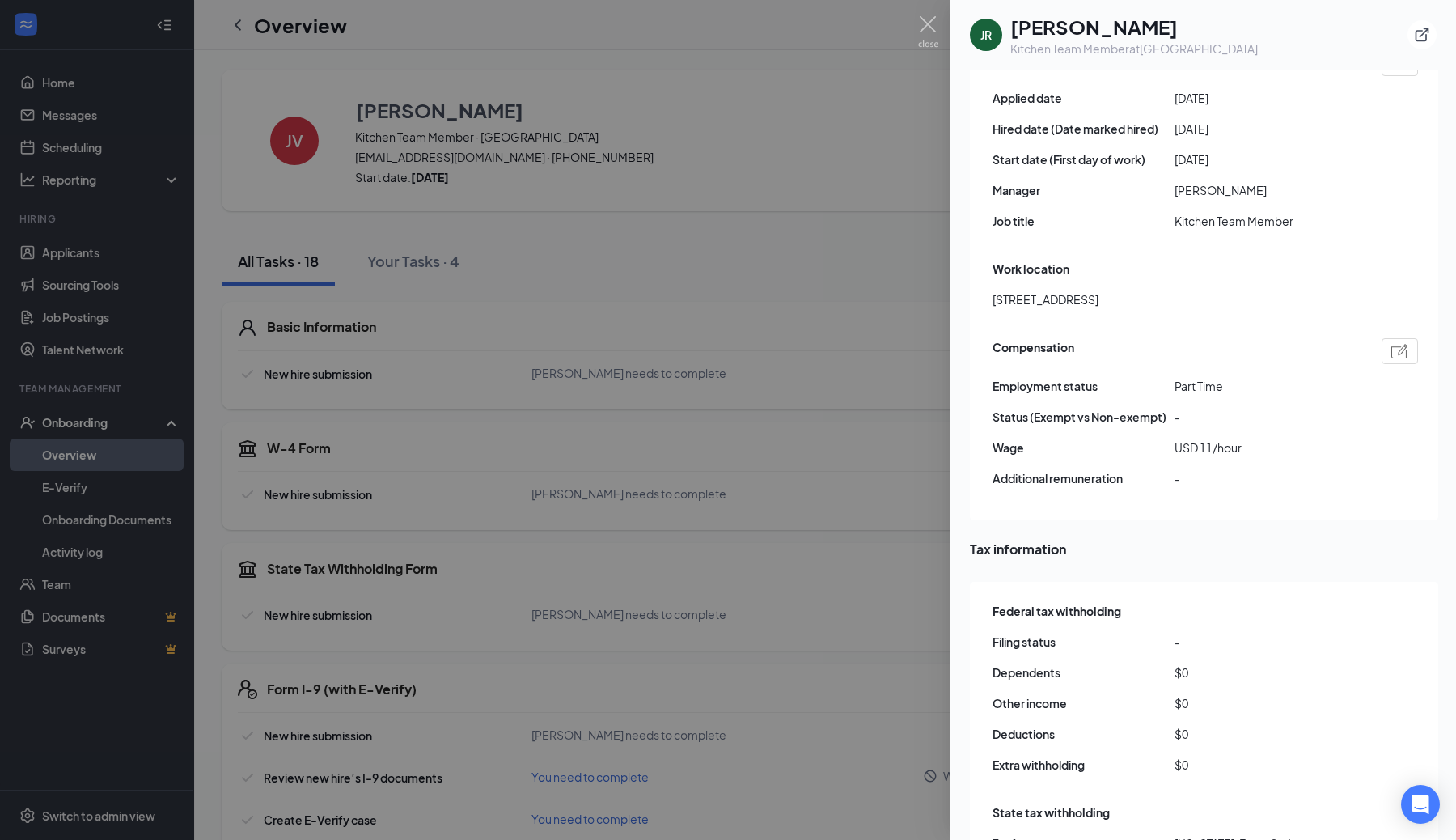
scroll to position [1245, 0]
